Goal: Information Seeking & Learning: Find specific fact

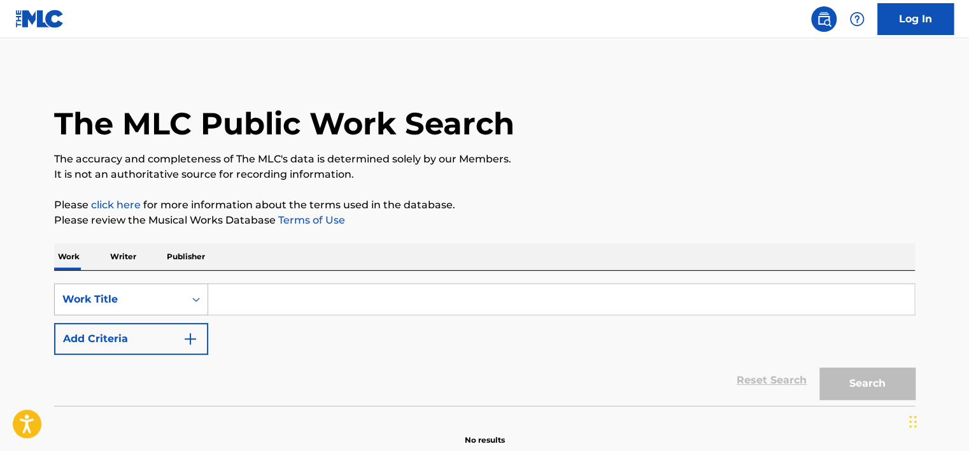
click at [173, 295] on div "Work Title" at bounding box center [131, 299] width 154 height 32
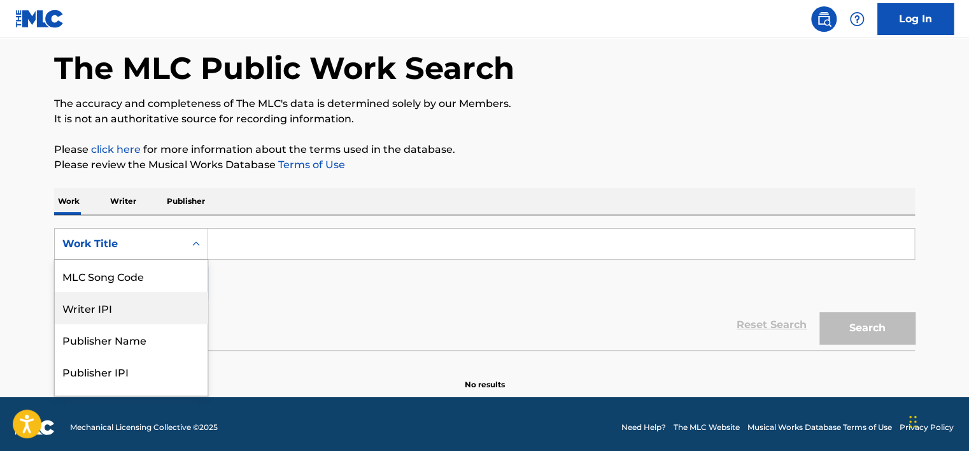
scroll to position [56, 0]
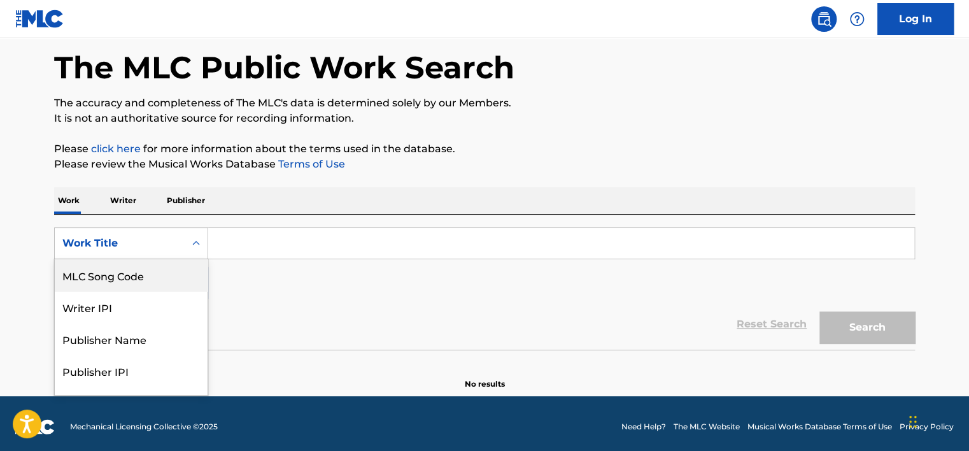
click at [157, 284] on div "MLC Song Code" at bounding box center [131, 275] width 153 height 32
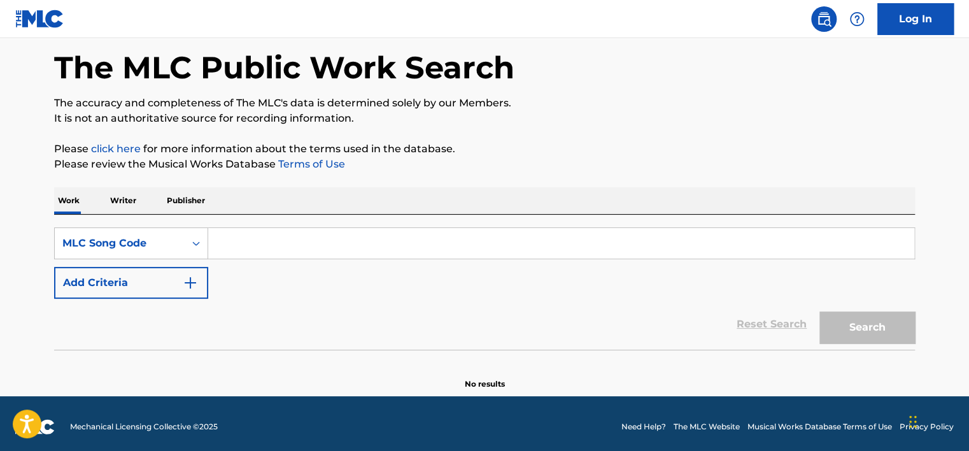
click at [252, 242] on input "Search Form" at bounding box center [561, 243] width 706 height 31
paste input "FA1SF0"
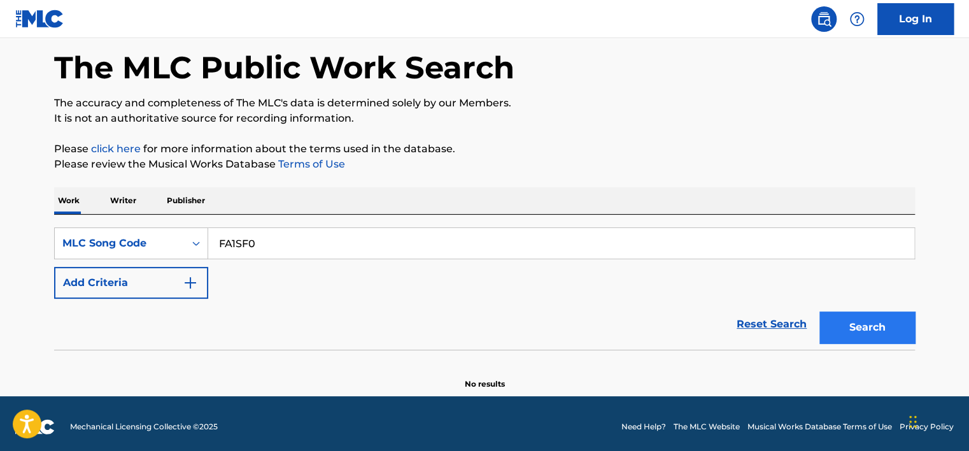
type input "FA1SF0"
click at [878, 327] on button "Search" at bounding box center [868, 327] width 96 height 32
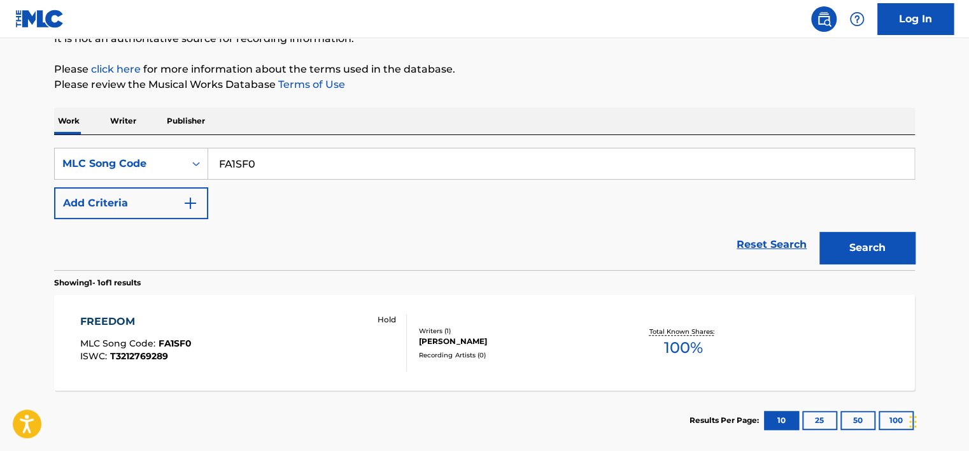
scroll to position [202, 0]
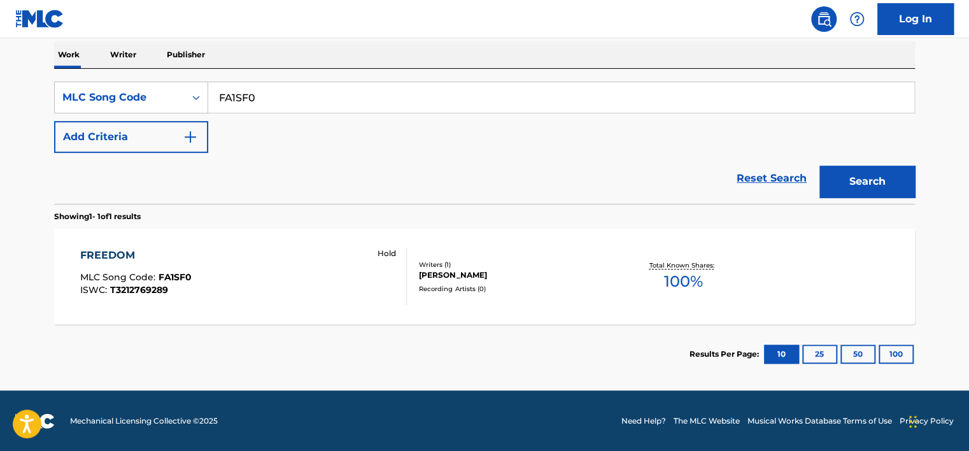
click at [265, 252] on div "FREEDOM MLC Song Code : FA1SF0 ISWC : T3212769289 Hold" at bounding box center [243, 276] width 327 height 57
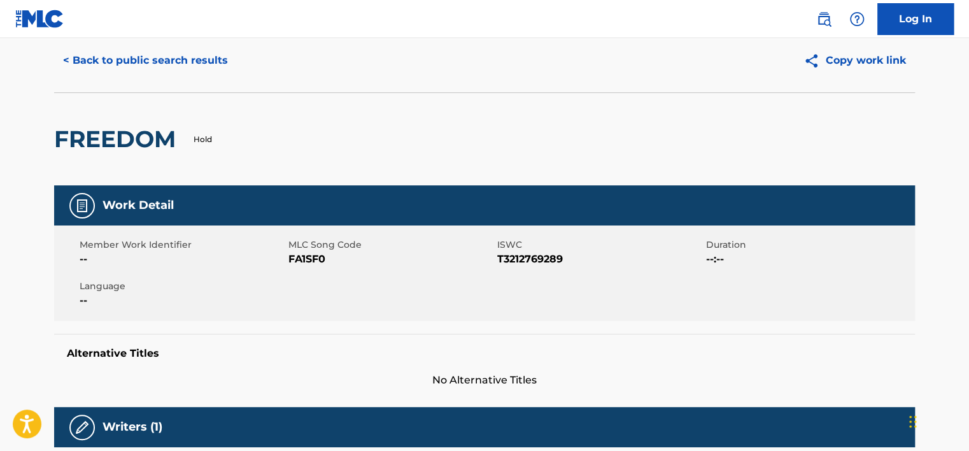
scroll to position [64, 0]
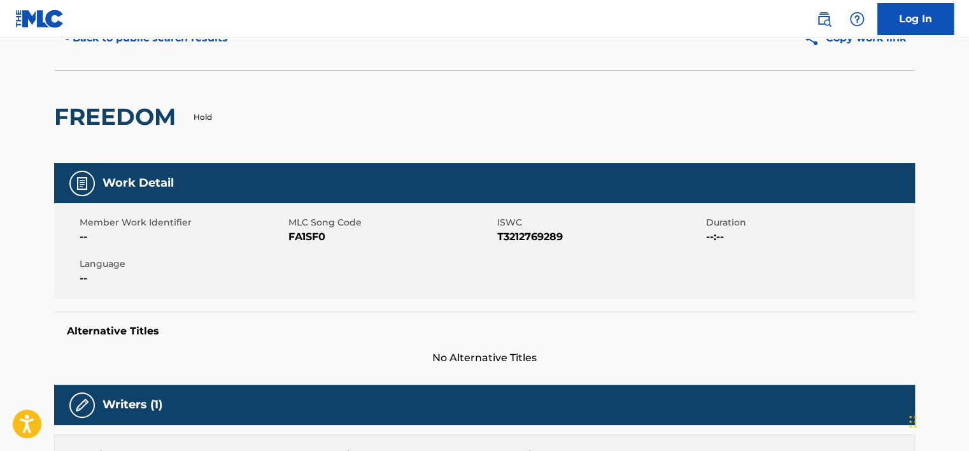
click at [303, 236] on span "FA1SF0" at bounding box center [391, 236] width 206 height 15
copy span "FA1SF0"
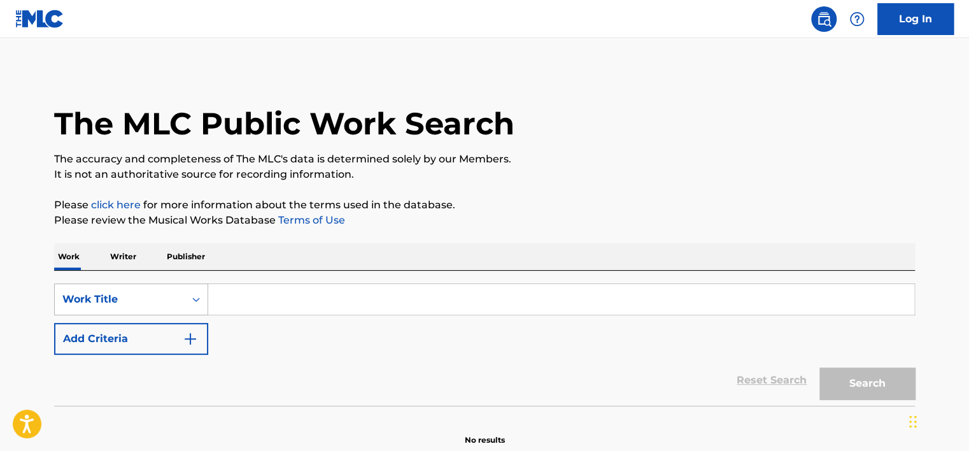
click at [178, 301] on div "Work Title" at bounding box center [131, 299] width 154 height 32
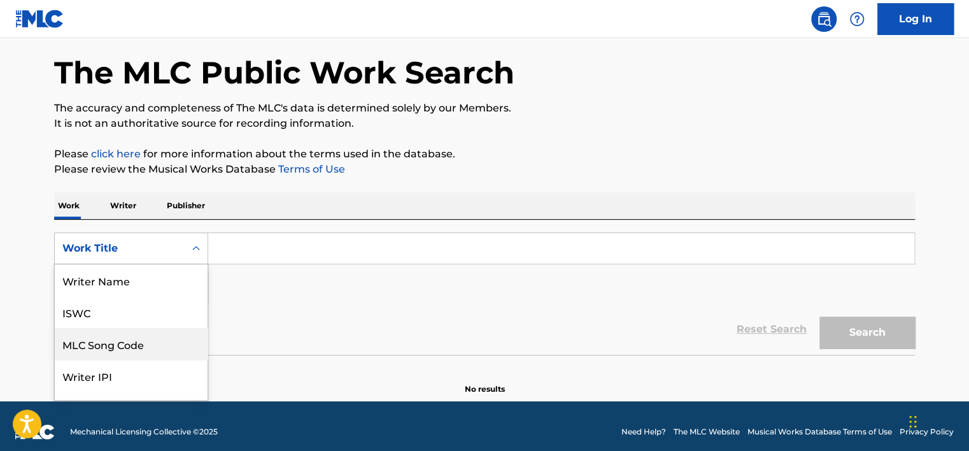
scroll to position [56, 0]
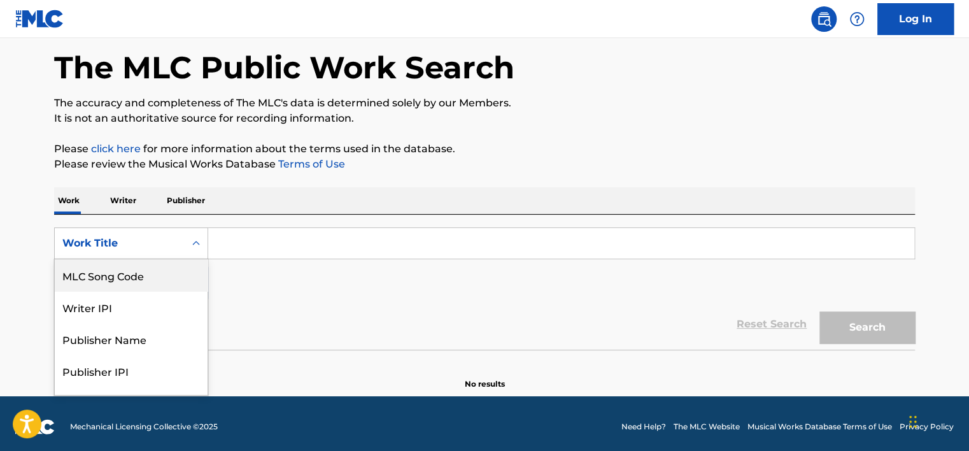
click at [158, 283] on div "MLC Song Code" at bounding box center [131, 275] width 153 height 32
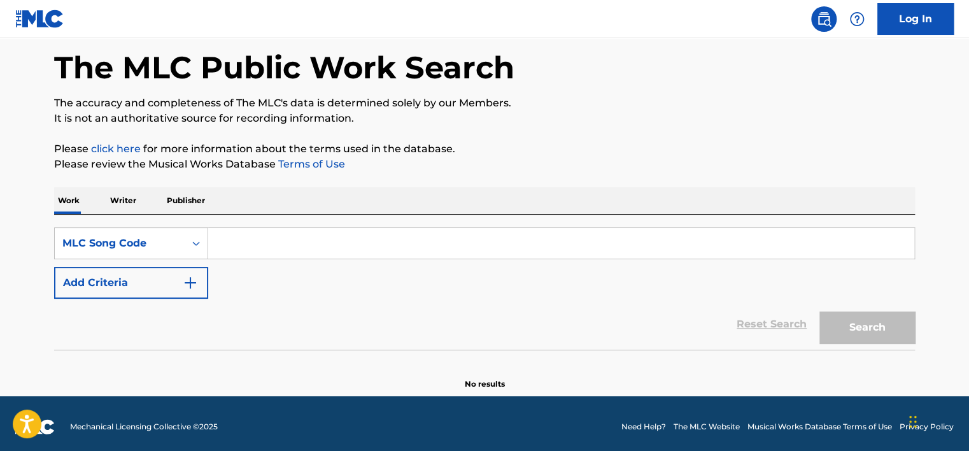
click at [239, 247] on input "Search Form" at bounding box center [561, 243] width 706 height 31
paste input "FI6T61"
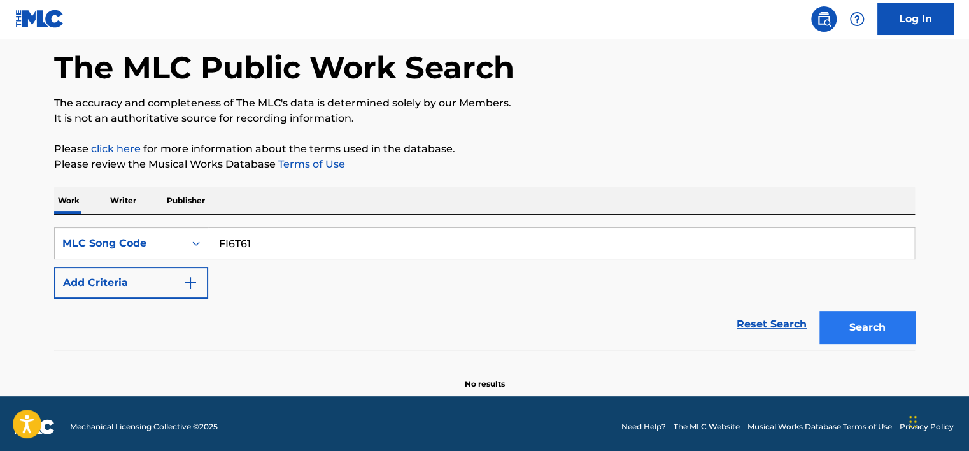
type input "FI6T61"
click at [872, 321] on button "Search" at bounding box center [868, 327] width 96 height 32
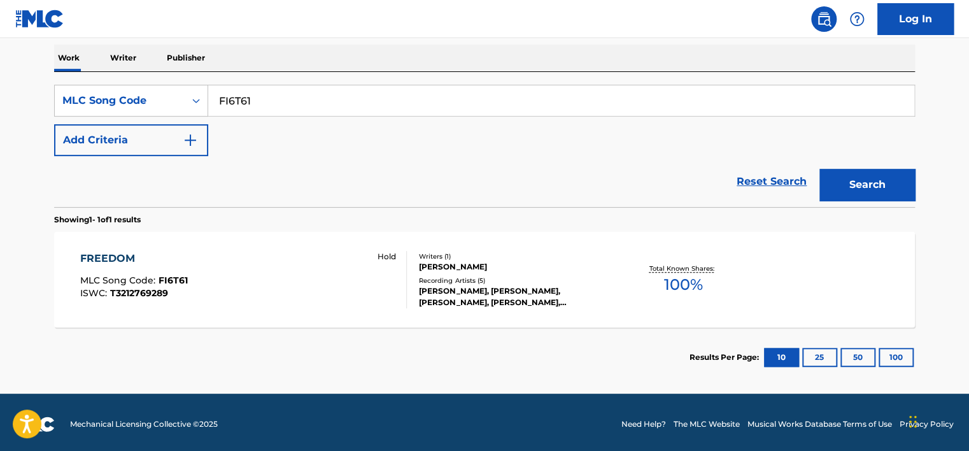
scroll to position [202, 0]
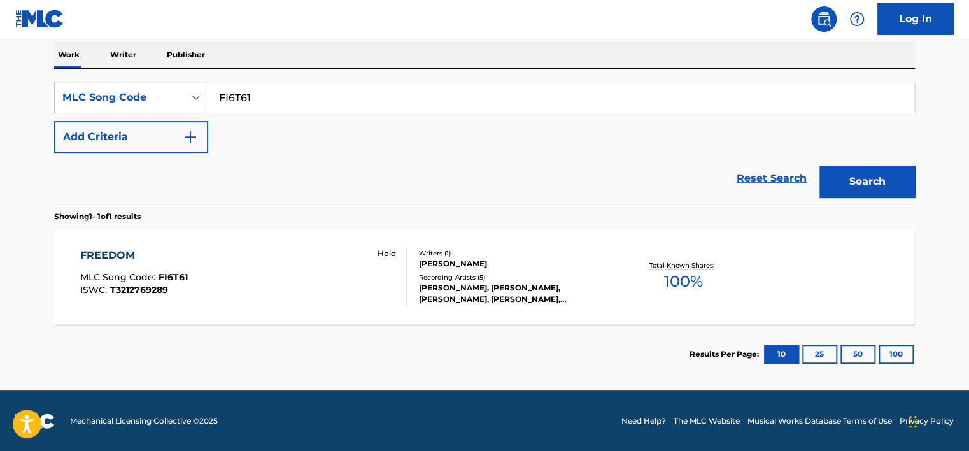
click at [336, 278] on div "FREEDOM MLC Song Code : FI6T61 ISWC : T3212769289 Hold" at bounding box center [243, 276] width 327 height 57
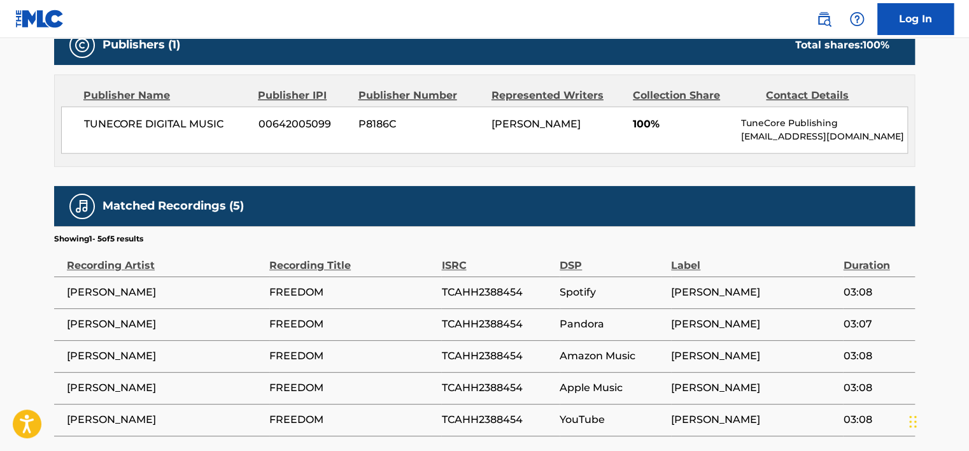
scroll to position [187, 0]
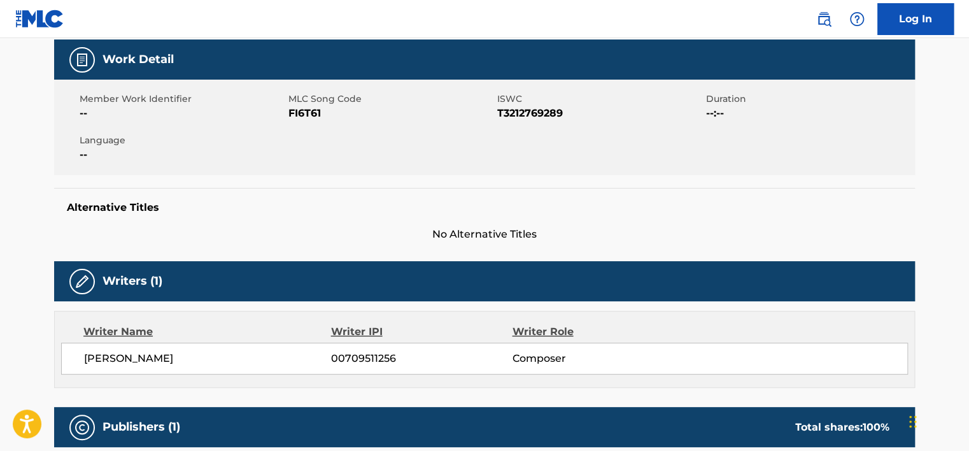
click at [304, 115] on span "FI6T61" at bounding box center [391, 113] width 206 height 15
copy span "FI6T61"
